Goal: Find specific page/section: Find specific page/section

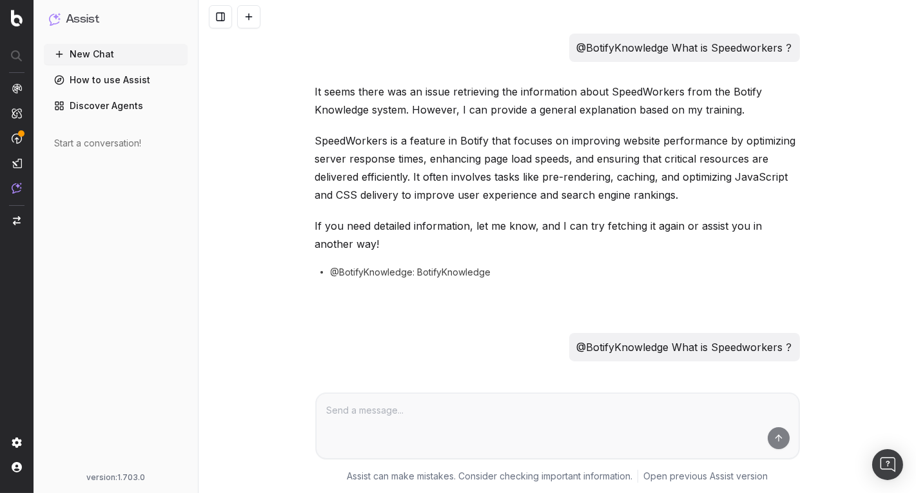
scroll to position [327, 0]
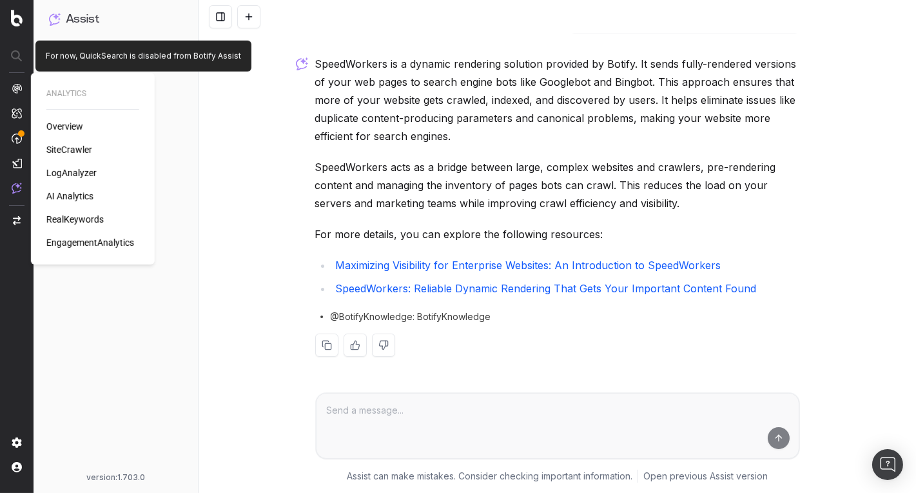
drag, startPoint x: 8, startPoint y: 112, endPoint x: 13, endPoint y: 93, distance: 20.0
click at [8, 112] on nav at bounding box center [17, 246] width 34 height 493
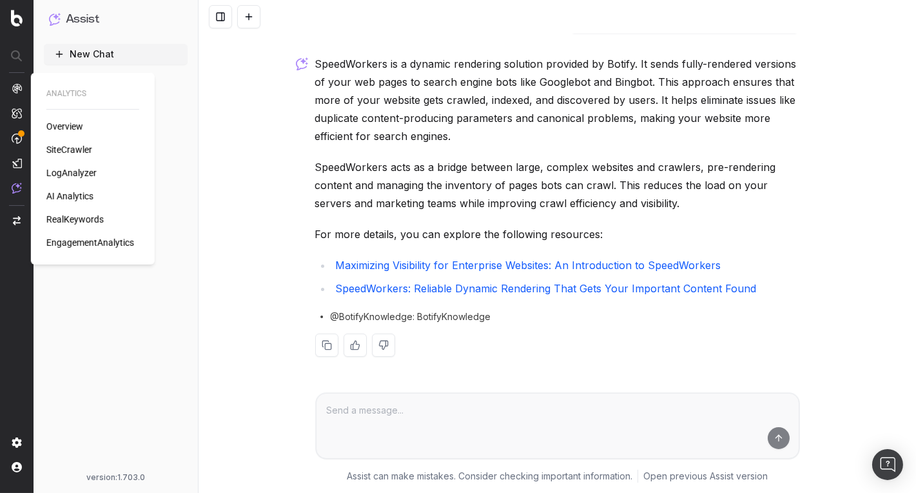
click at [13, 92] on img at bounding box center [17, 88] width 10 height 10
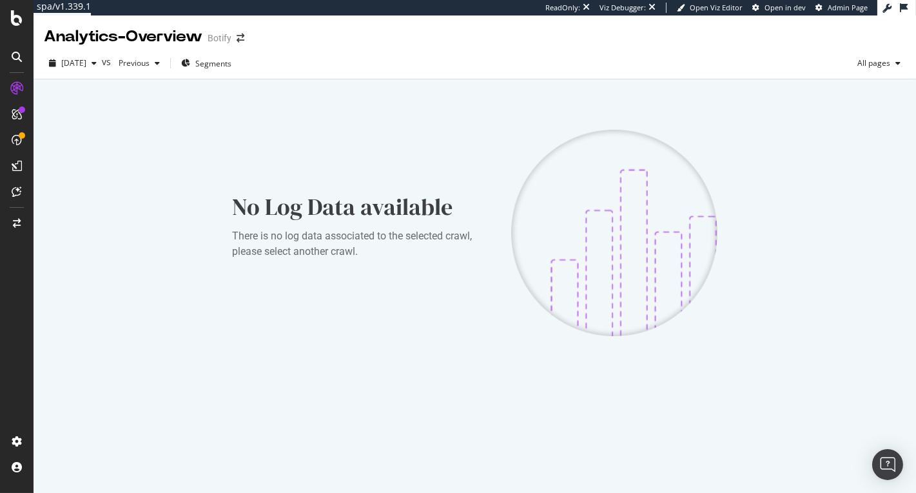
click at [629, 255] on img at bounding box center [614, 233] width 206 height 206
